Goal: Check status: Check status

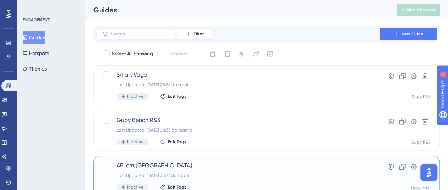
click at [139, 162] on span "API em [GEOGRAPHIC_DATA]" at bounding box center [237, 165] width 243 height 8
click at [135, 167] on span "API em [GEOGRAPHIC_DATA]" at bounding box center [237, 165] width 243 height 8
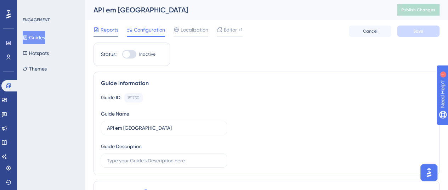
click at [103, 30] on span "Reports" at bounding box center [110, 29] width 18 height 8
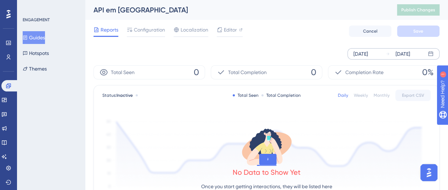
click at [368, 55] on div "[DATE]" at bounding box center [360, 54] width 15 height 8
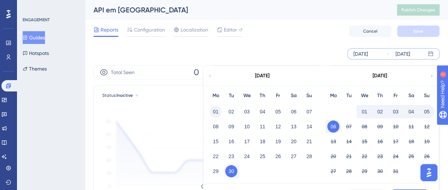
click at [216, 109] on button "01" at bounding box center [216, 112] width 12 height 12
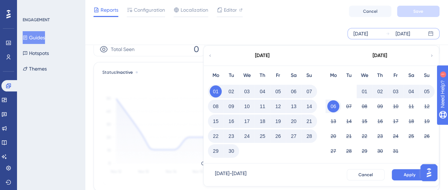
scroll to position [35, 0]
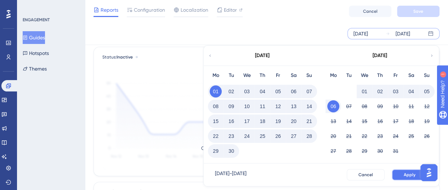
click at [406, 174] on span "Apply" at bounding box center [410, 175] width 12 height 6
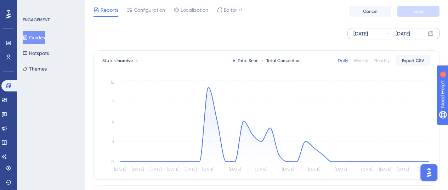
scroll to position [0, 0]
